Goal: Task Accomplishment & Management: Use online tool/utility

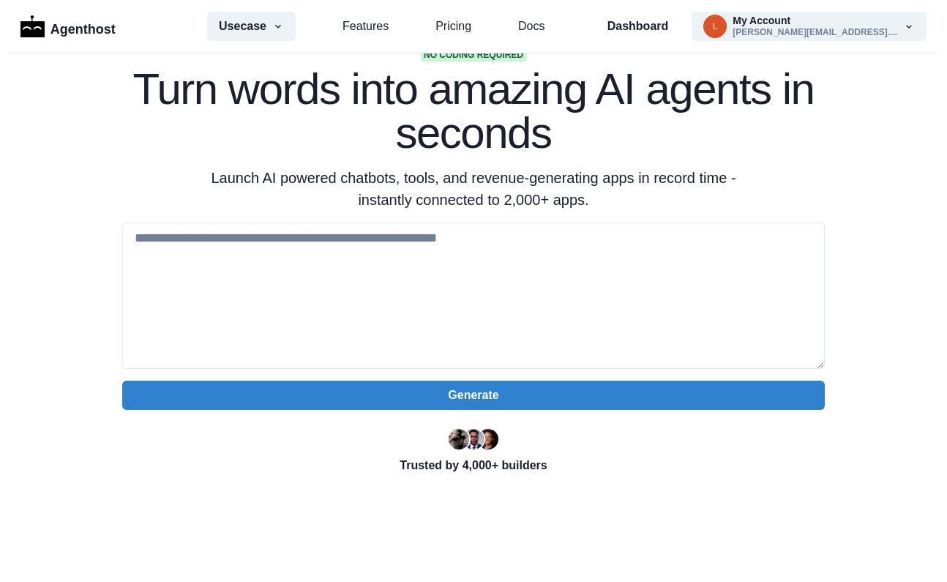
scroll to position [90, 0]
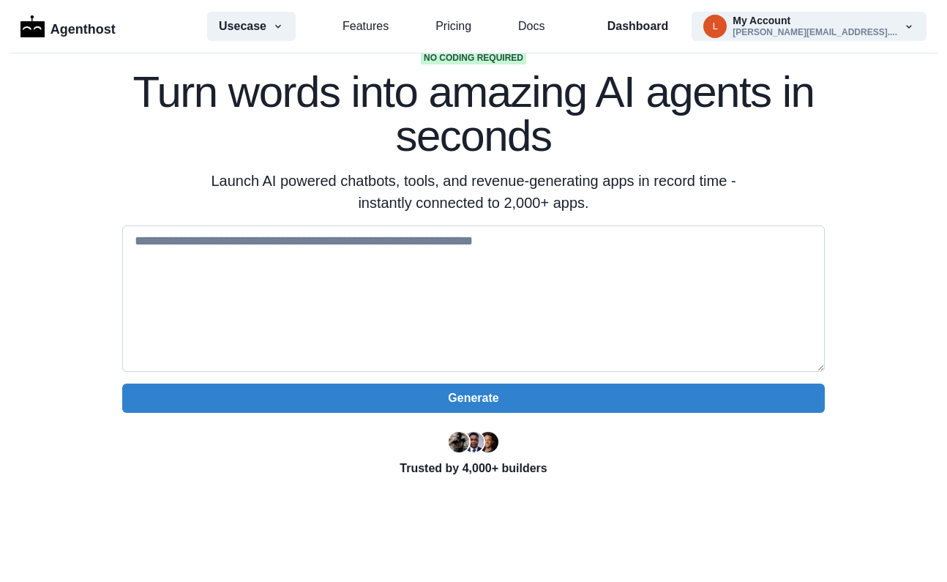
click at [206, 243] on textarea at bounding box center [473, 298] width 702 height 146
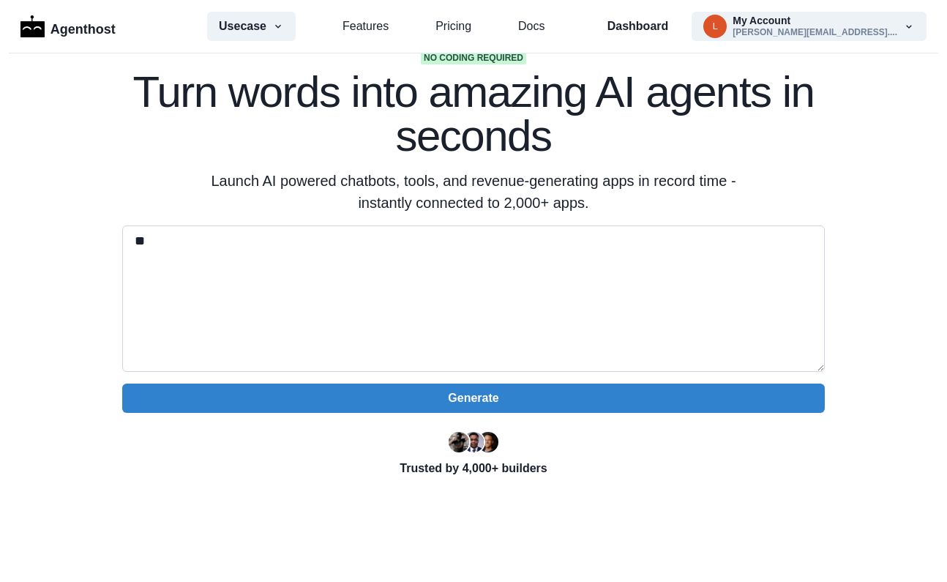
type textarea "*"
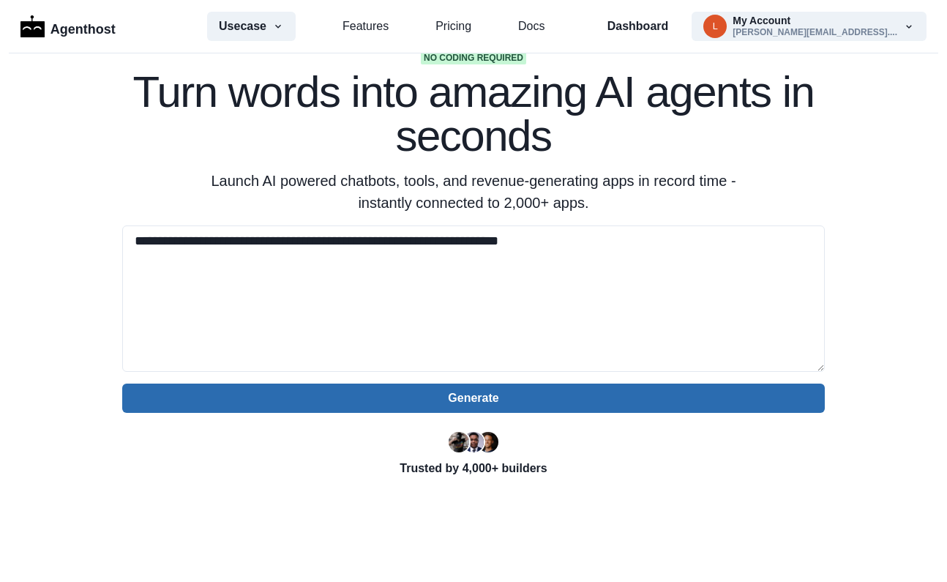
type textarea "**********"
click at [420, 281] on button "Generate" at bounding box center [473, 397] width 702 height 29
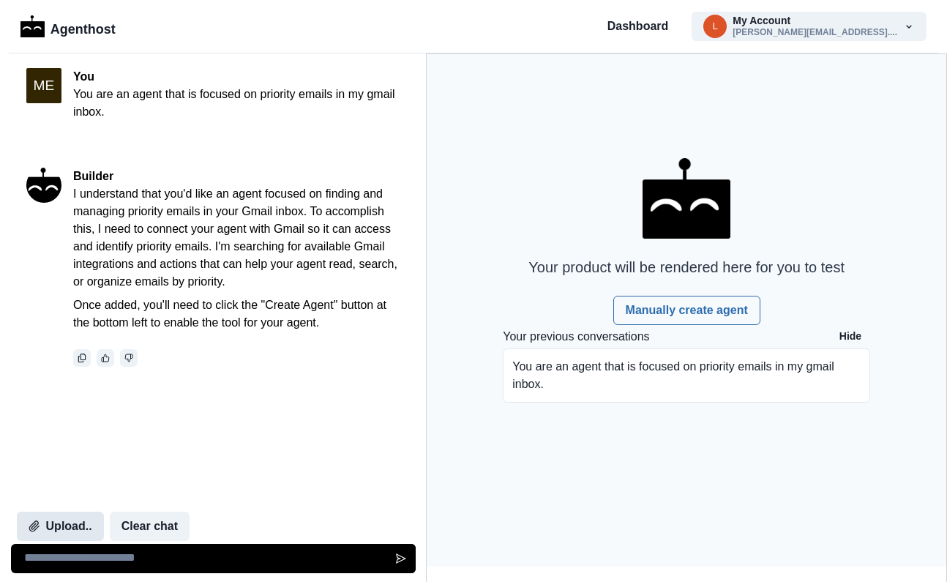
click at [74, 526] on button "Upload.." at bounding box center [60, 526] width 87 height 29
click at [154, 525] on button "Clear chat" at bounding box center [150, 526] width 80 height 29
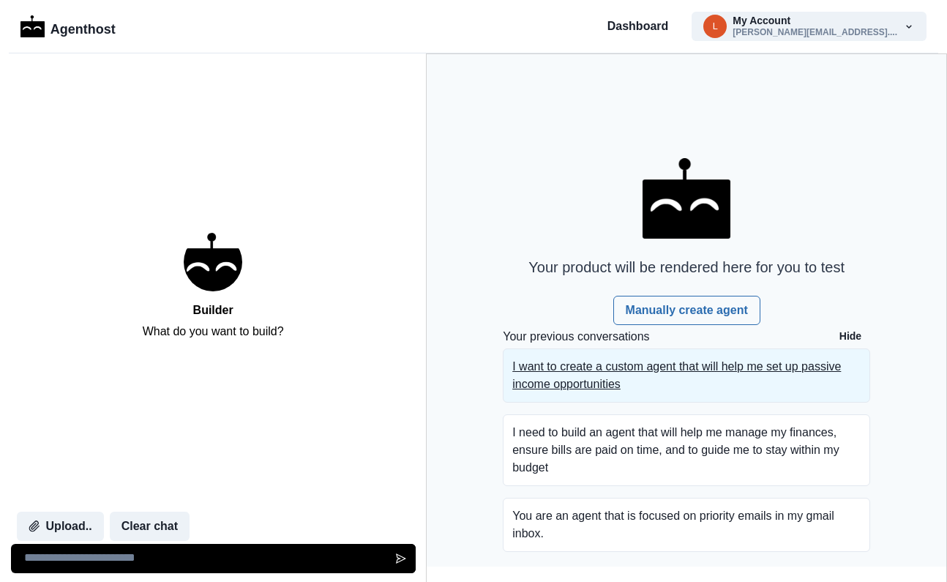
click at [573, 374] on p "I want to create a custom agent that will help me set up passive income opportu…" at bounding box center [686, 375] width 348 height 35
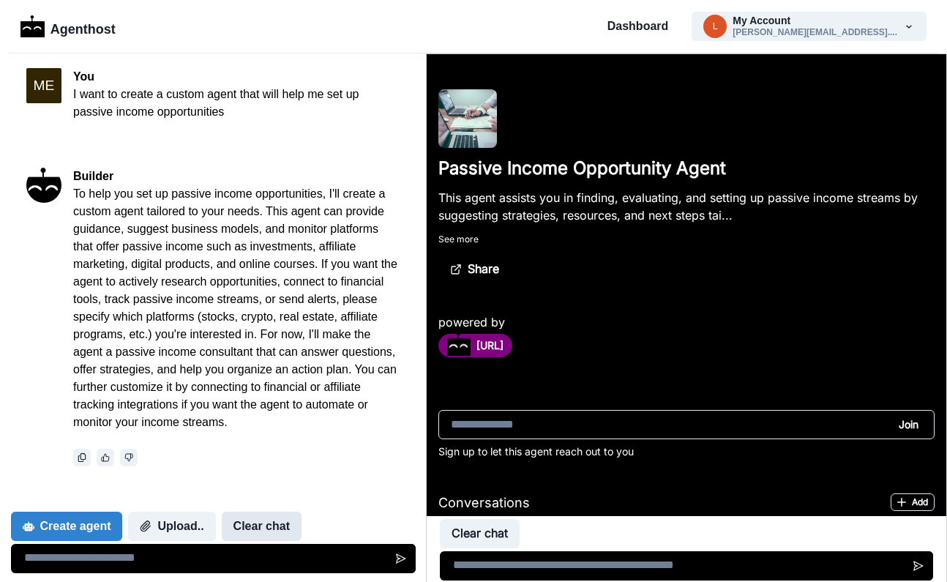
click at [261, 530] on button "Clear chat" at bounding box center [262, 526] width 80 height 29
click at [255, 523] on button "Clear chat" at bounding box center [262, 526] width 80 height 29
click at [268, 528] on button "Clear chat" at bounding box center [262, 526] width 80 height 29
click at [484, 537] on button "Clear chat" at bounding box center [480, 533] width 80 height 29
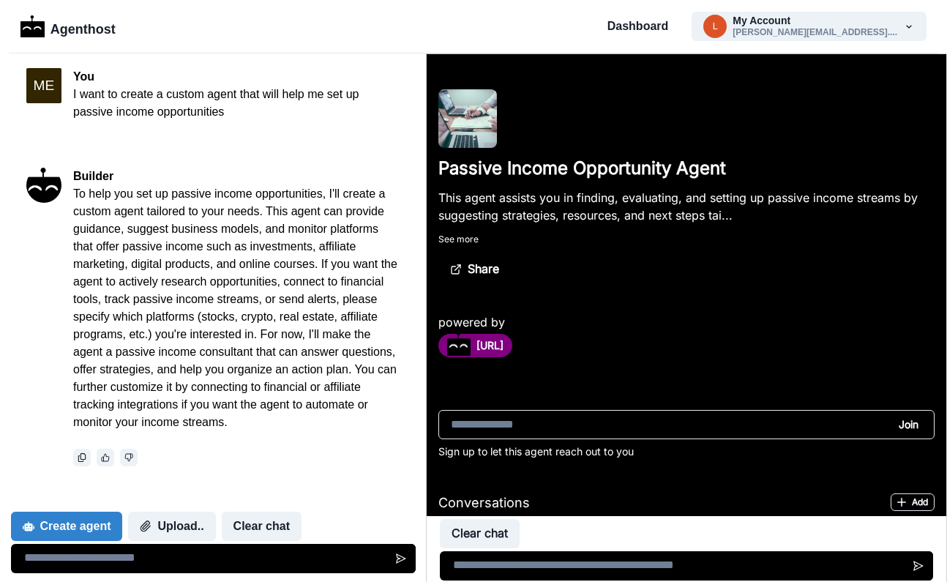
click at [480, 536] on button "Clear chat" at bounding box center [480, 533] width 80 height 29
click at [261, 517] on button "Clear chat" at bounding box center [262, 526] width 80 height 29
click at [75, 526] on button "Create agent" at bounding box center [67, 526] width 112 height 29
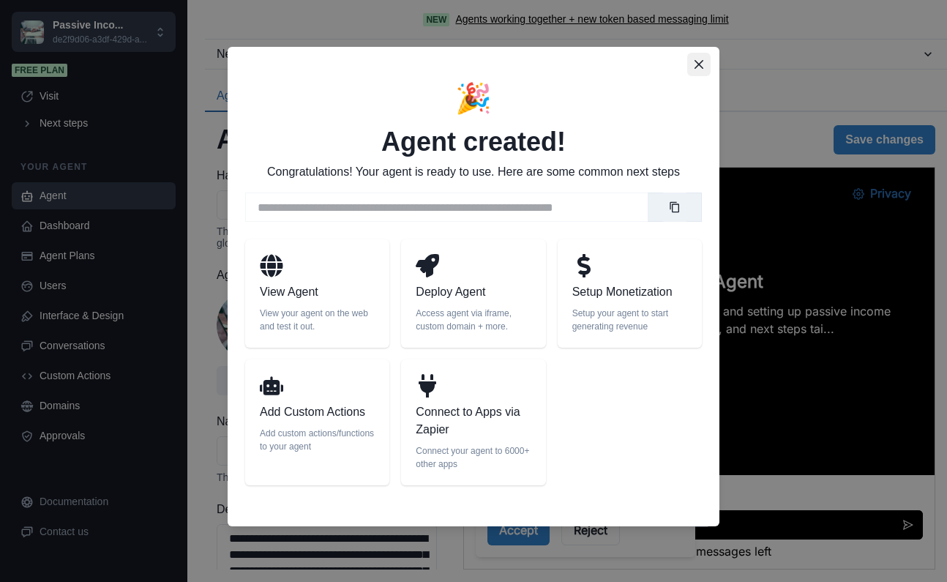
click at [702, 65] on icon "Close" at bounding box center [698, 64] width 9 height 9
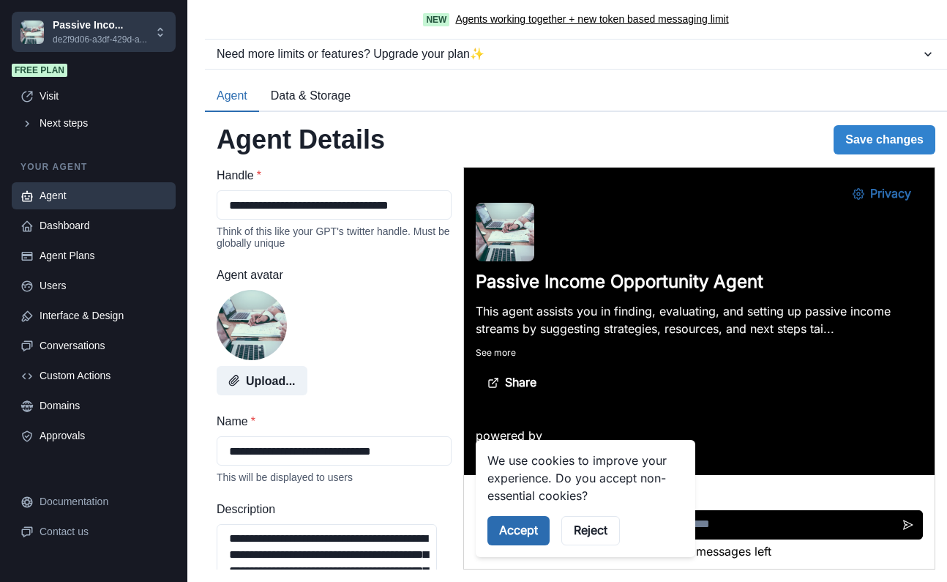
click at [522, 537] on button "Accept" at bounding box center [518, 530] width 62 height 29
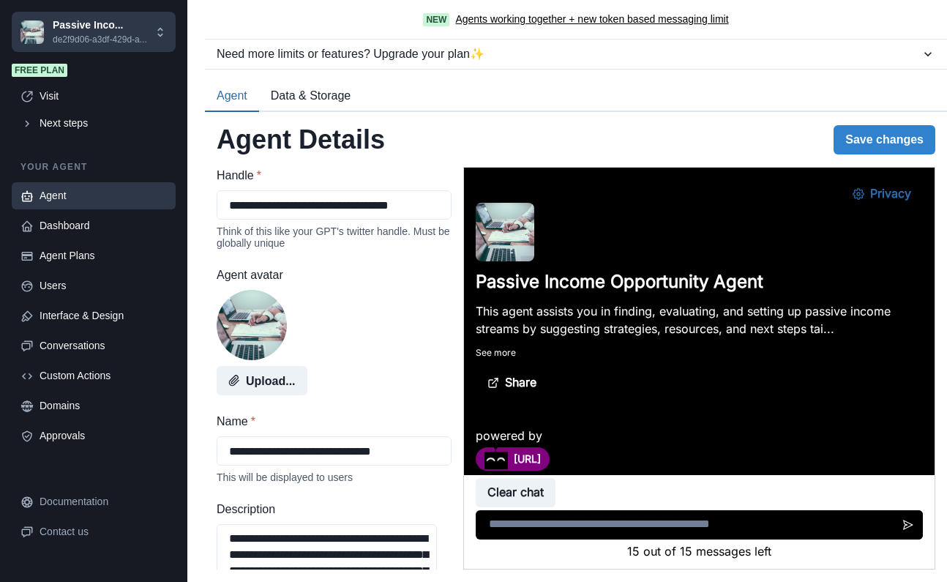
click at [79, 203] on div "Agent" at bounding box center [103, 195] width 127 height 15
click at [506, 490] on button "Clear chat" at bounding box center [516, 492] width 80 height 29
click at [170, 209] on link "Agent" at bounding box center [94, 195] width 164 height 27
click at [902, 139] on button "Save changes" at bounding box center [884, 139] width 102 height 29
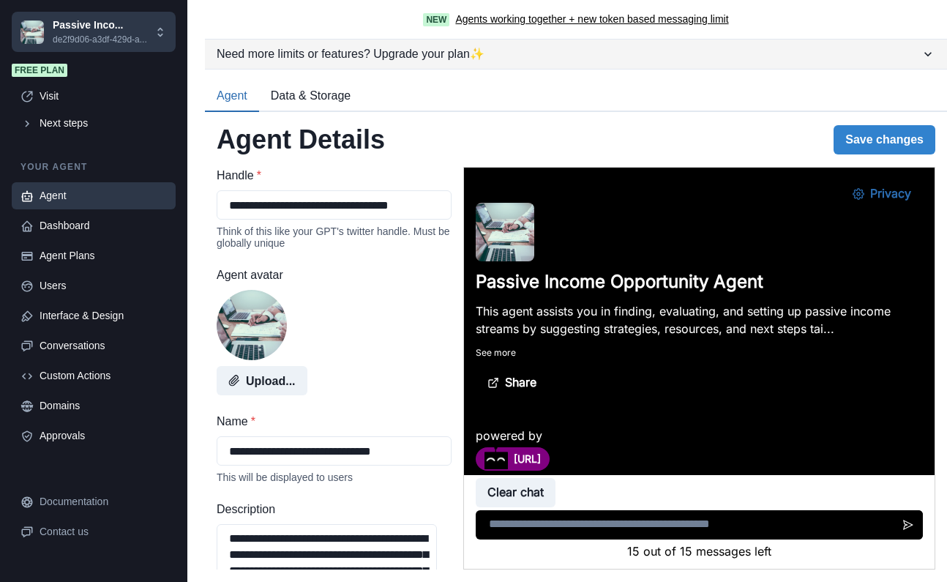
click at [921, 54] on icon "button" at bounding box center [928, 54] width 15 height 15
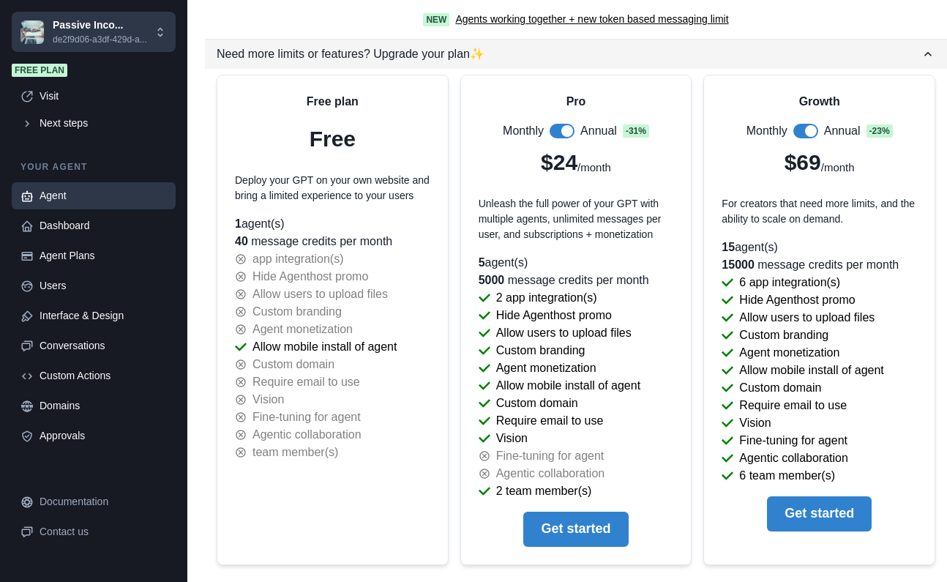
click at [921, 54] on icon "button" at bounding box center [928, 54] width 15 height 15
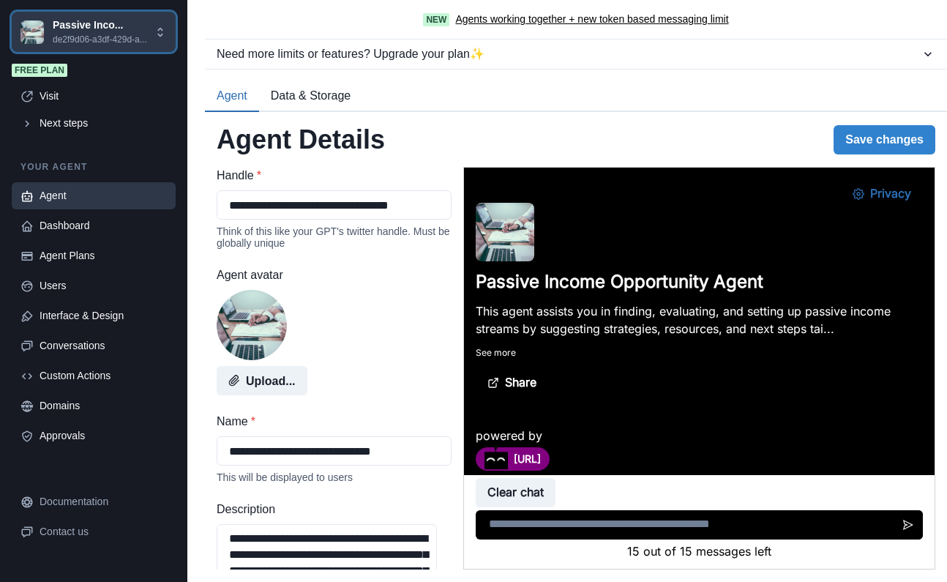
click at [156, 39] on icon at bounding box center [160, 32] width 13 height 13
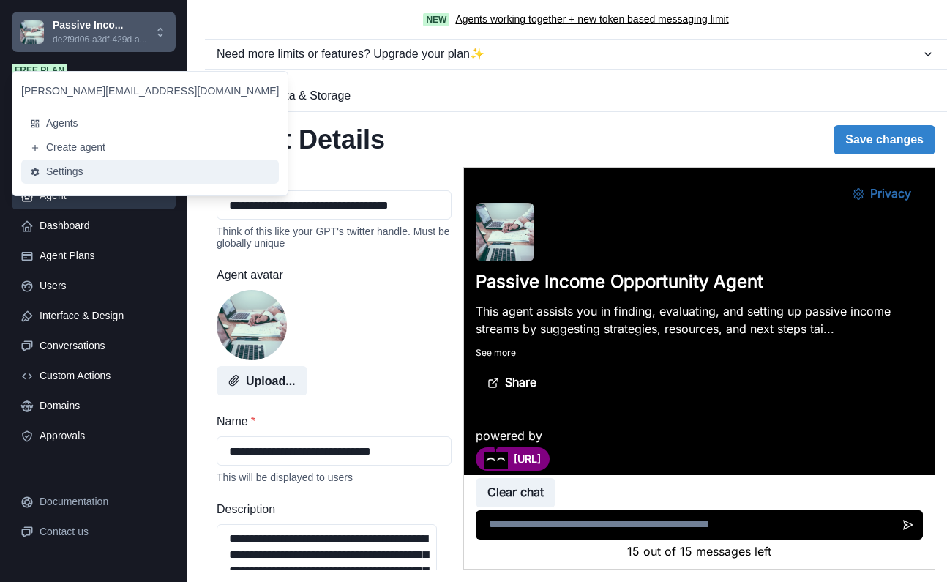
click at [73, 166] on button "Settings" at bounding box center [150, 172] width 258 height 24
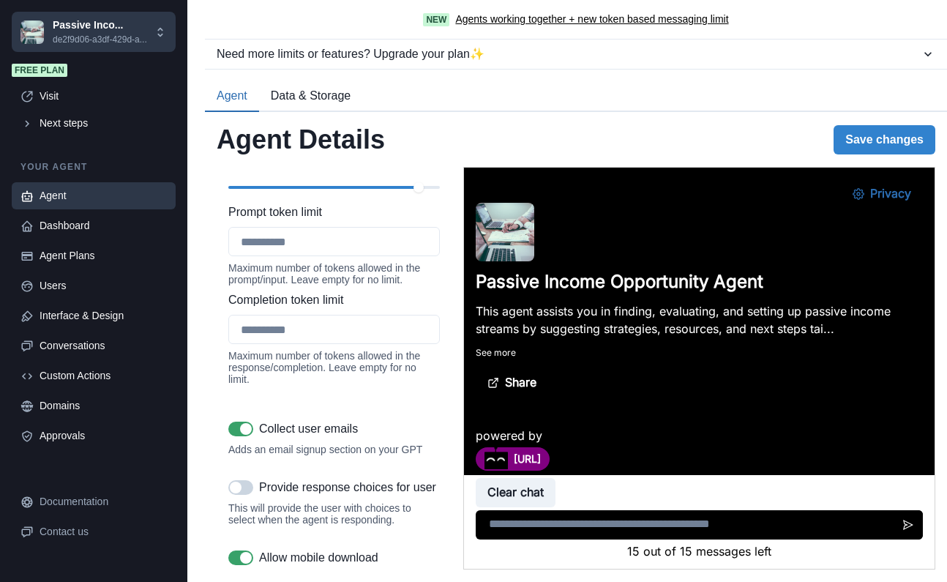
scroll to position [1987, 0]
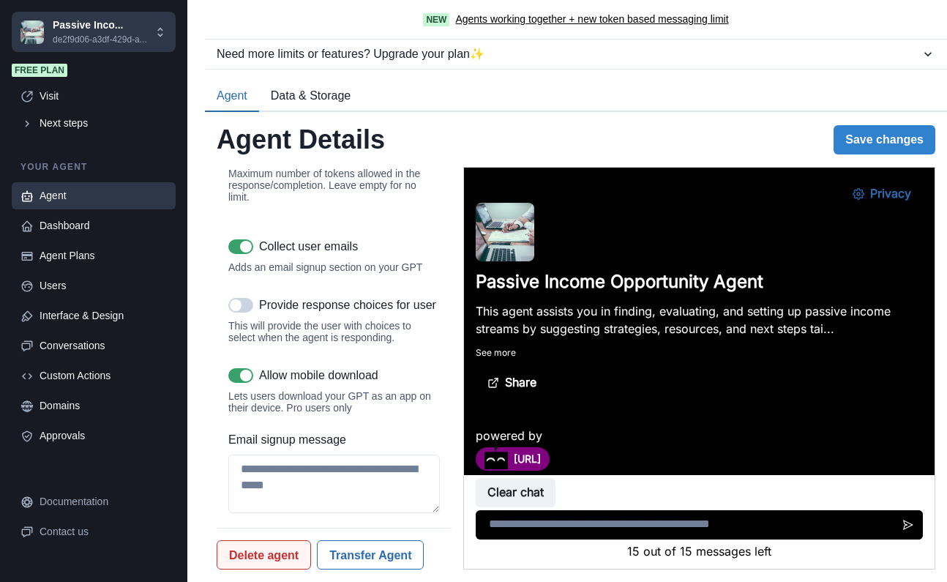
click at [266, 558] on button "Delete agent" at bounding box center [264, 554] width 94 height 29
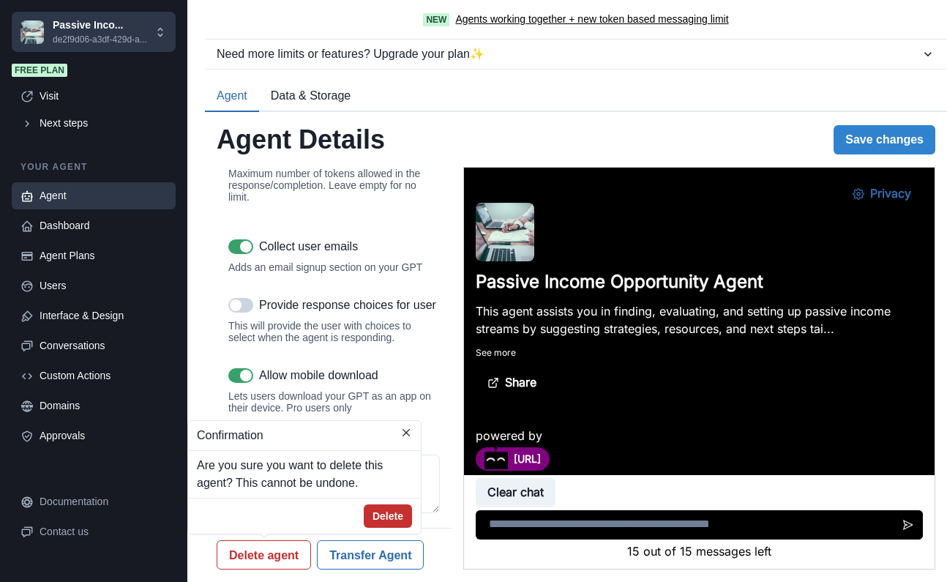
click at [398, 513] on button "Delete" at bounding box center [388, 515] width 48 height 23
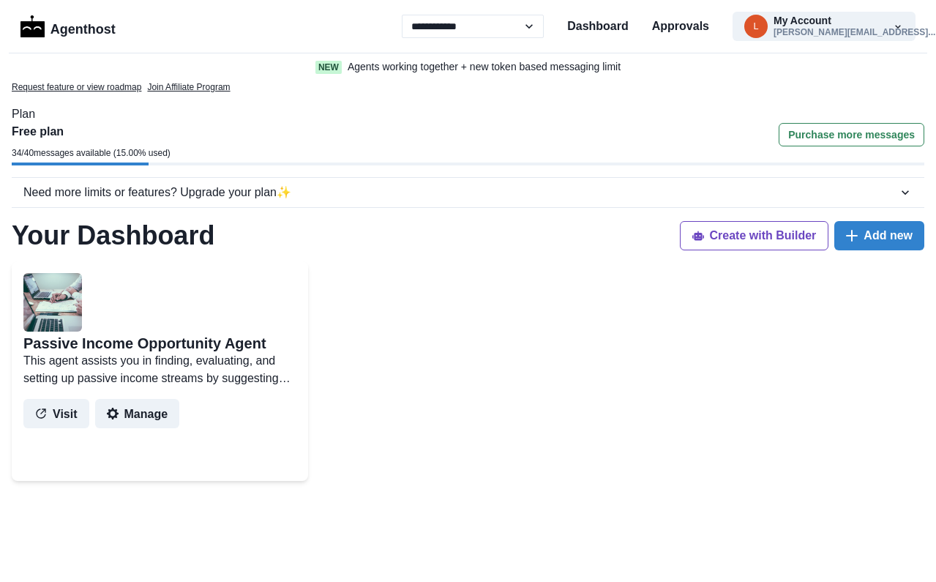
click at [132, 355] on p "This agent assists you in finding, evaluating, and setting up passive income st…" at bounding box center [159, 369] width 273 height 35
click at [57, 414] on button "Visit" at bounding box center [56, 413] width 66 height 29
